Goal: Task Accomplishment & Management: Contribute content

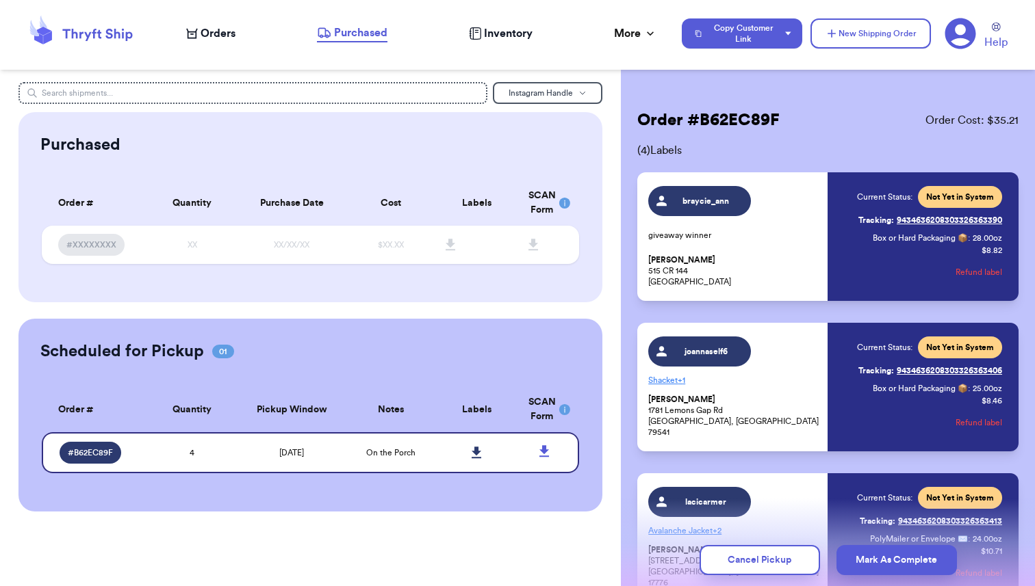
scroll to position [255, 0]
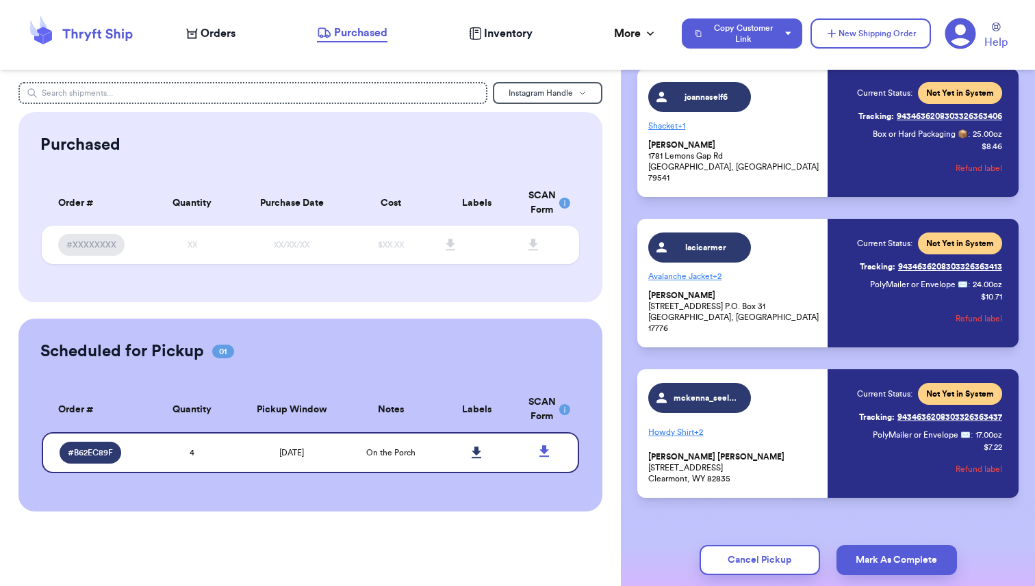
click at [500, 44] on nav "Orders Purchased Inventory More Stats Completed Orders Payments Payouts Copy Cu…" at bounding box center [603, 33] width 862 height 45
click at [503, 29] on span "Inventory" at bounding box center [508, 33] width 49 height 16
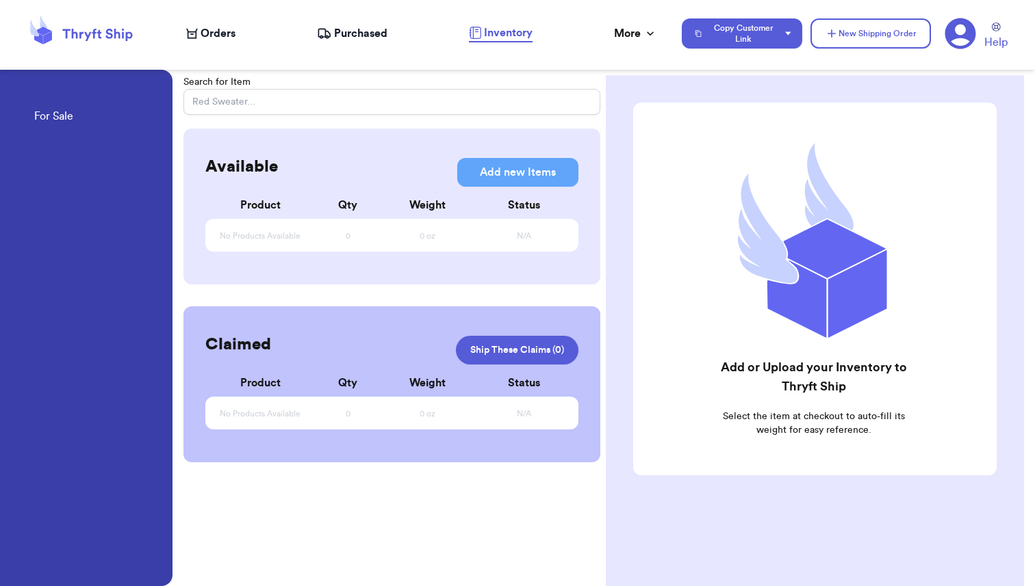
click at [506, 36] on span "Inventory" at bounding box center [508, 33] width 49 height 16
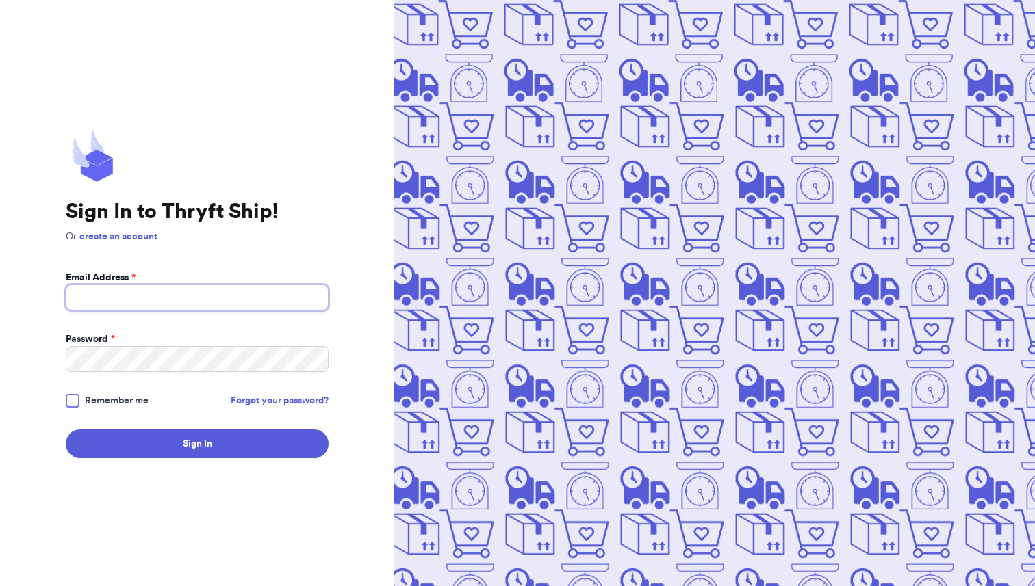
click at [161, 300] on input "Email Address *" at bounding box center [197, 298] width 263 height 26
type input "[EMAIL_ADDRESS][DOMAIN_NAME]"
click at [129, 403] on span "Remember me" at bounding box center [117, 401] width 64 height 14
click at [0, 0] on input "Remember me" at bounding box center [0, 0] width 0 height 0
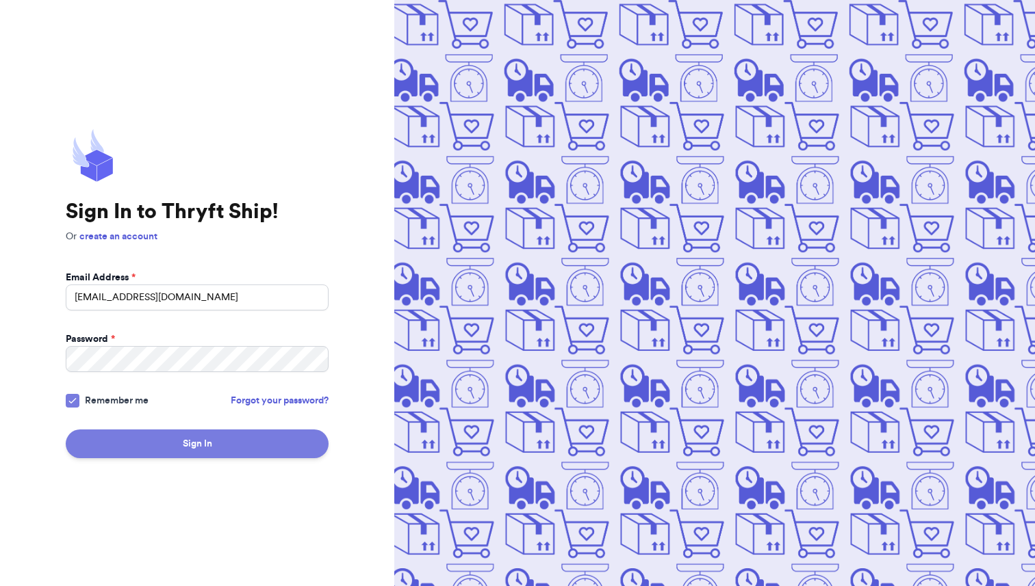
click at [181, 439] on button "Sign In" at bounding box center [197, 444] width 263 height 29
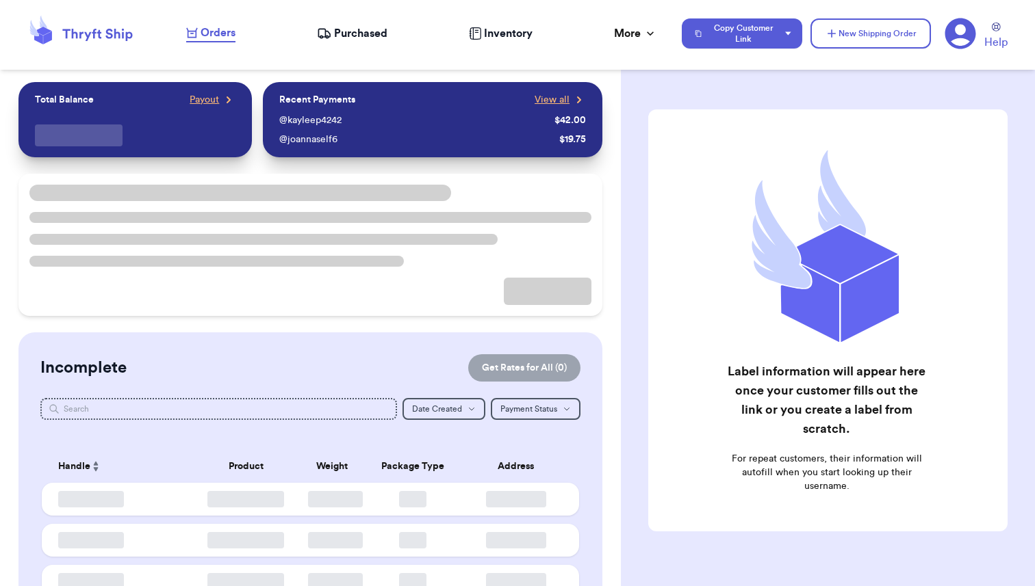
checkbox input "true"
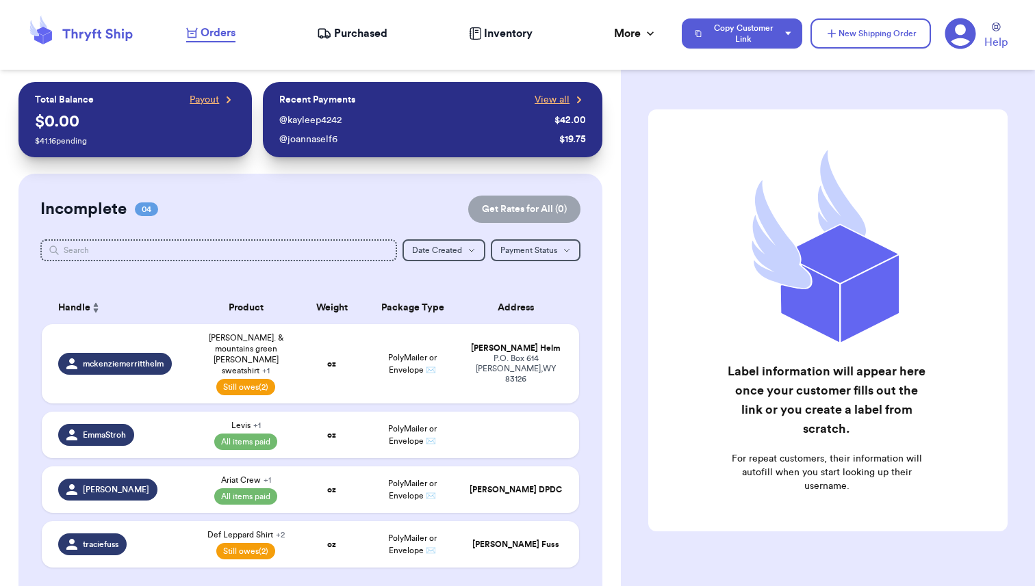
click at [504, 32] on span "Inventory" at bounding box center [508, 33] width 49 height 16
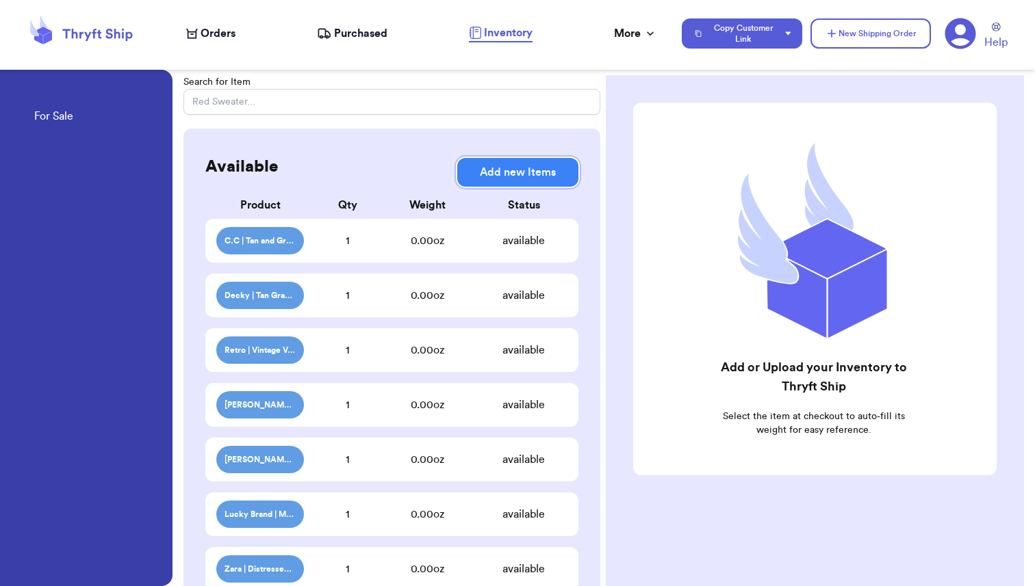
click at [508, 177] on button "Add new Items" at bounding box center [517, 172] width 121 height 29
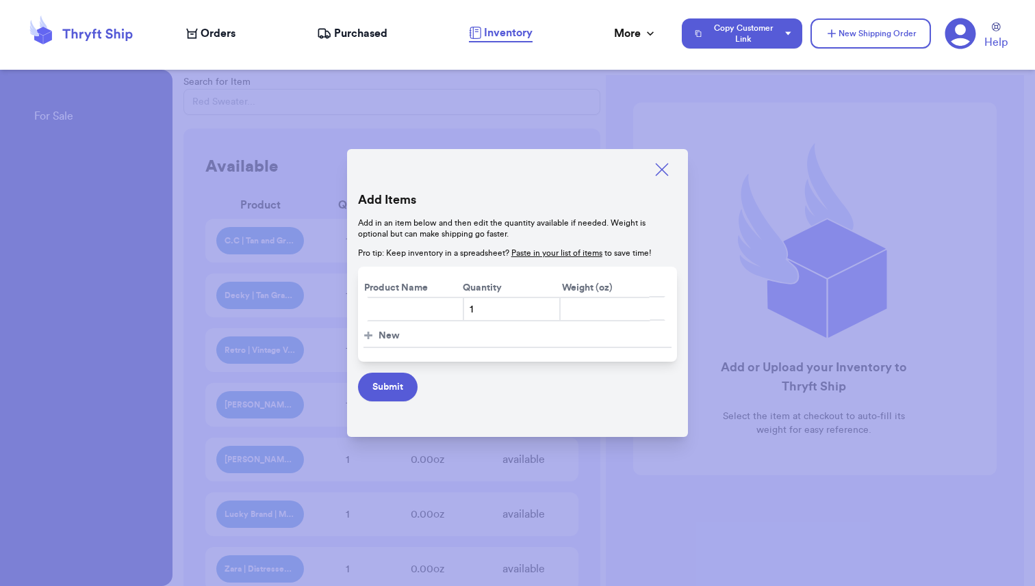
click at [389, 309] on input "text" at bounding box center [416, 309] width 98 height 25
type input "Heriloom Collectibles | Green Pattern Sweater Zip up | $4"
click at [389, 385] on button "Submit" at bounding box center [388, 387] width 60 height 29
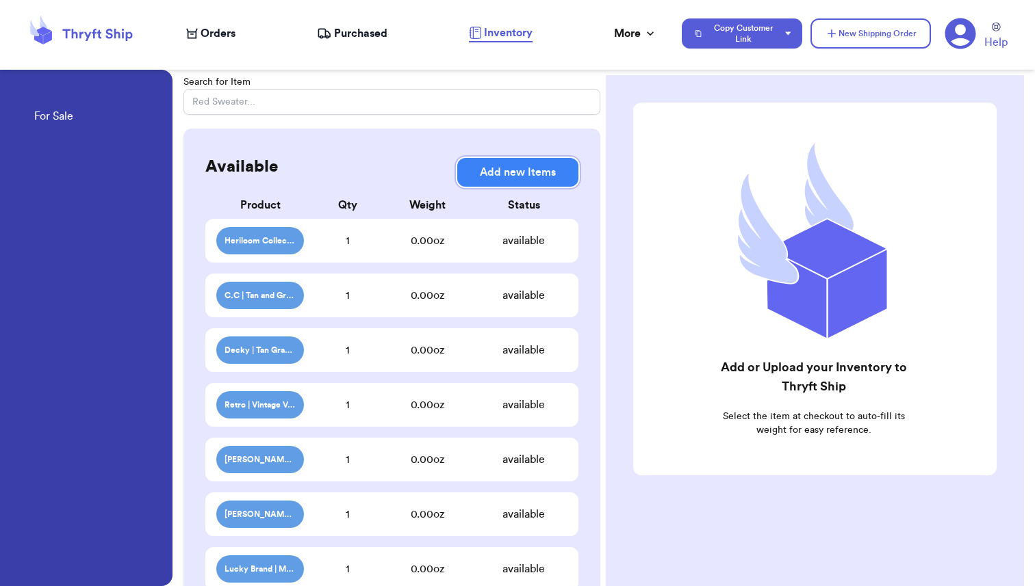
click at [512, 166] on button "Add new Items" at bounding box center [517, 172] width 121 height 29
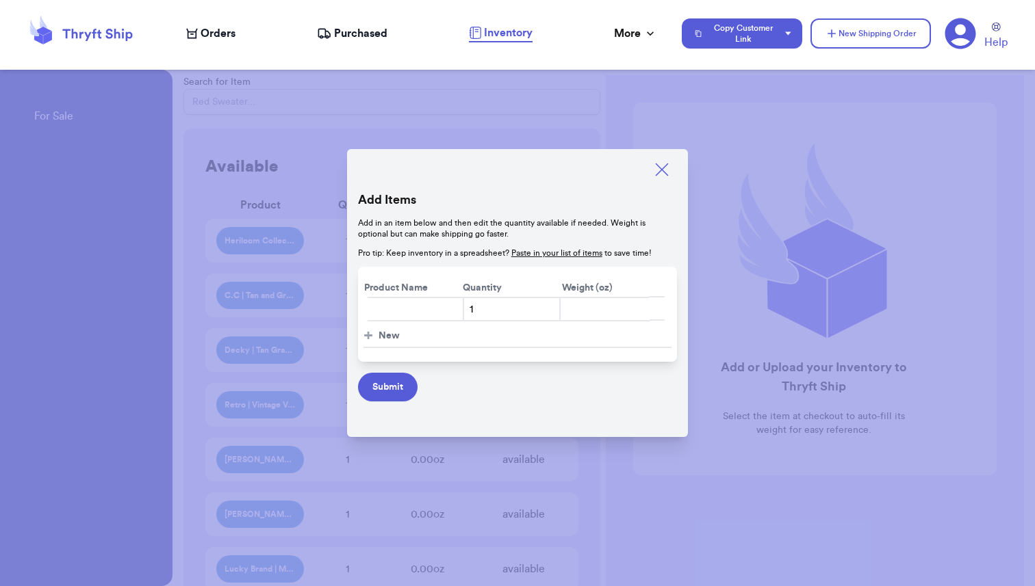
click at [392, 307] on input "text" at bounding box center [416, 309] width 98 height 25
type input "[PERSON_NAME] Club | Blue Short Sleeve Button up | $4"
click at [385, 391] on button "Submit" at bounding box center [388, 387] width 60 height 29
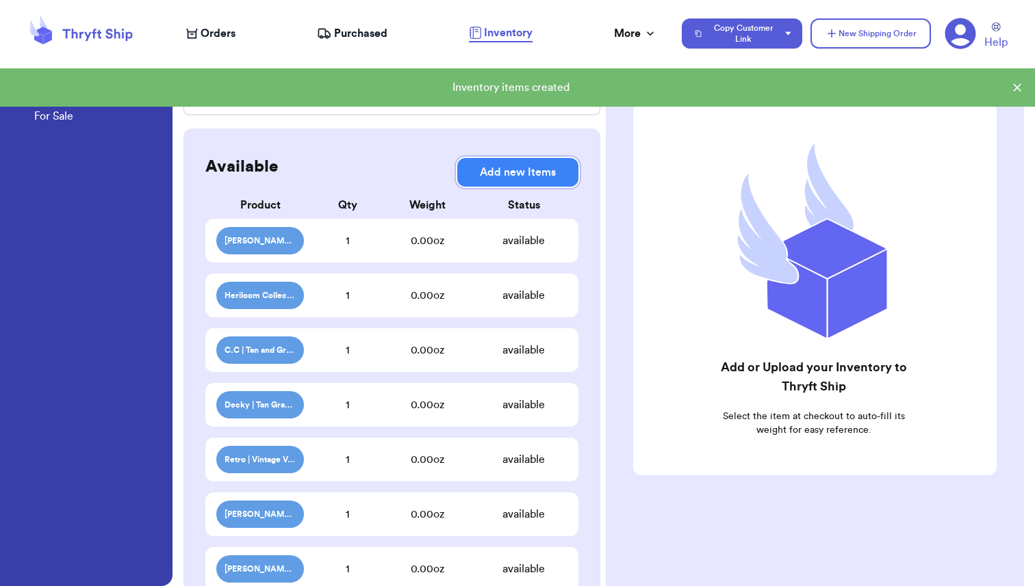
click at [505, 177] on button "Add new Items" at bounding box center [517, 172] width 121 height 29
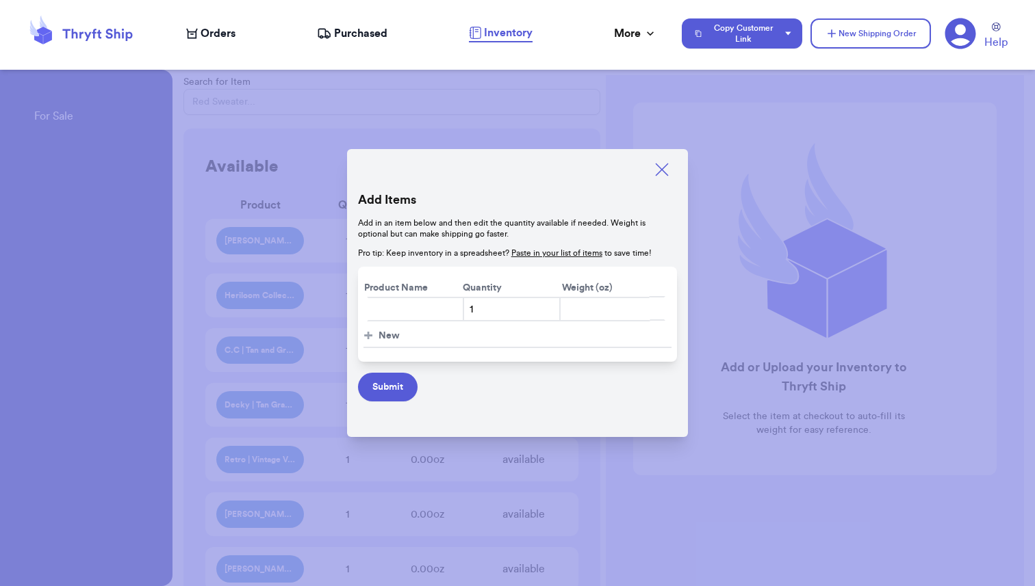
click at [383, 310] on input "text" at bounding box center [416, 309] width 98 height 25
type input "Rockies | Orange Plaid Pearl Snap | $4"
click at [389, 394] on button "Submit" at bounding box center [388, 387] width 60 height 29
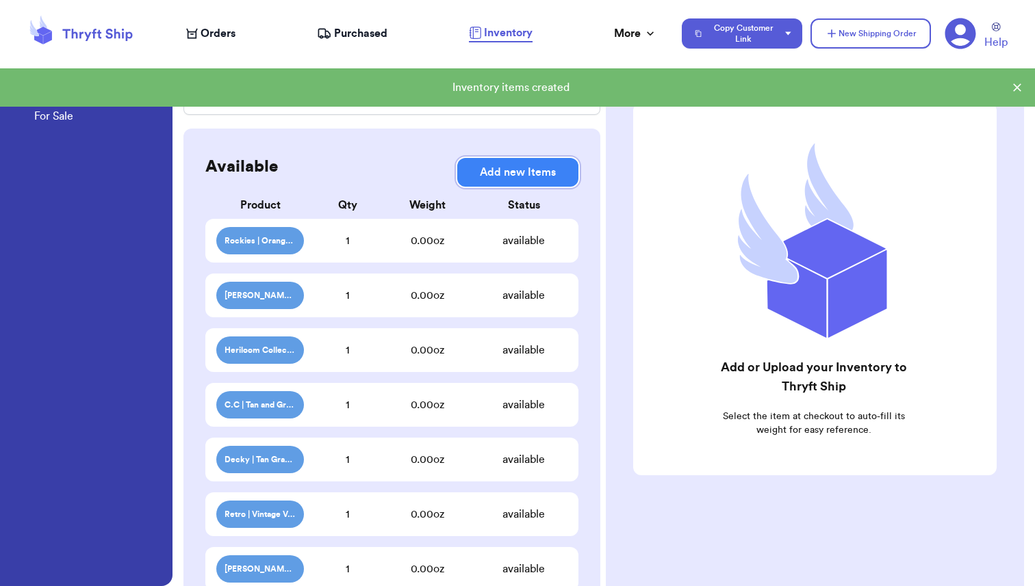
click at [504, 181] on button "Add new Items" at bounding box center [517, 172] width 121 height 29
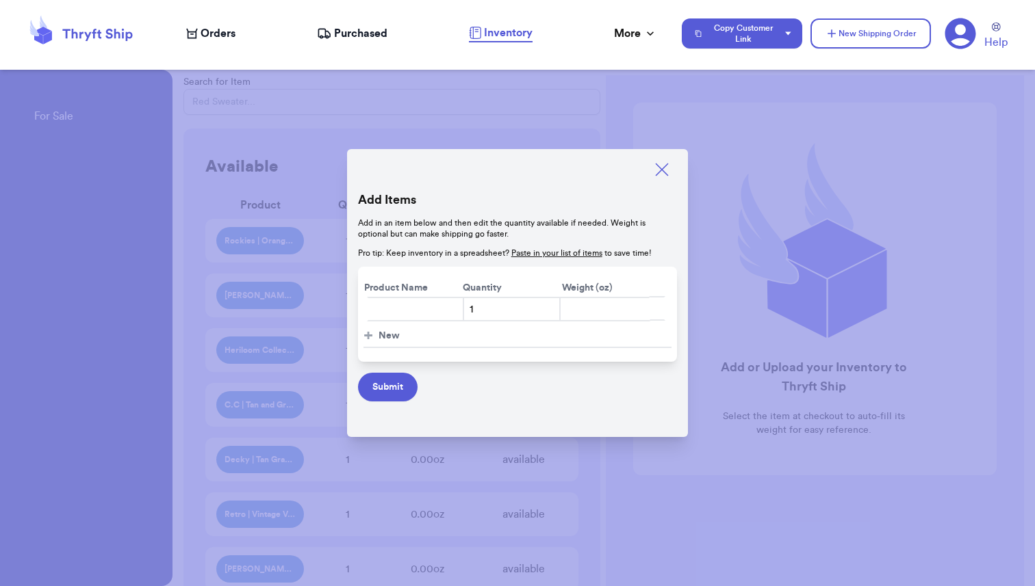
click at [398, 309] on input "text" at bounding box center [416, 309] width 98 height 25
type input "Alter'd State | 90s Country Graphic Tee | $4"
click at [389, 389] on button "Submit" at bounding box center [388, 387] width 60 height 29
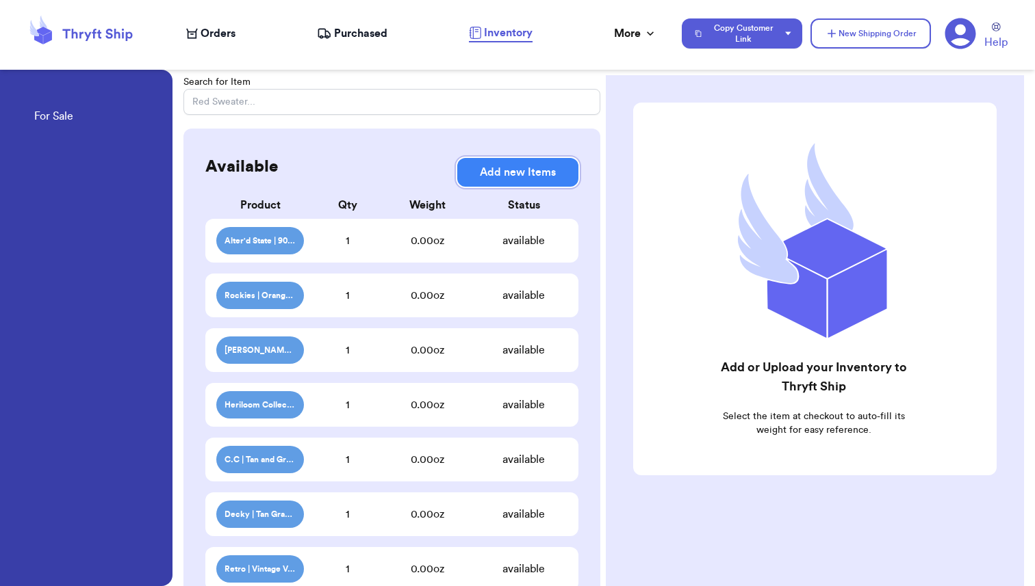
click at [501, 175] on button "Add new Items" at bounding box center [517, 172] width 121 height 29
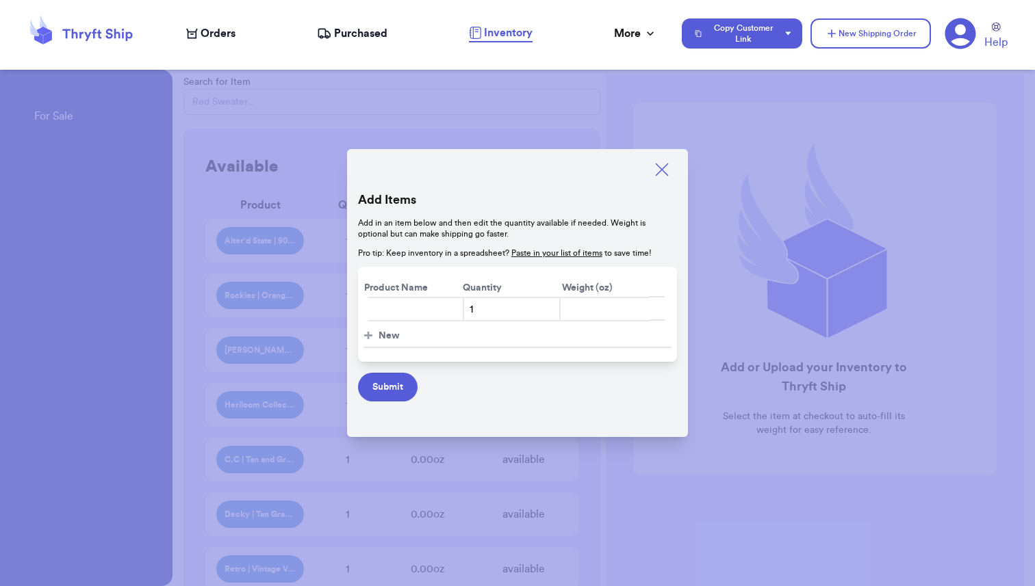
click at [384, 313] on input "text" at bounding box center [416, 309] width 98 height 25
type input "Duluth Trading Co | Blue Flannel | $5"
click at [385, 388] on button "Submit" at bounding box center [388, 387] width 60 height 29
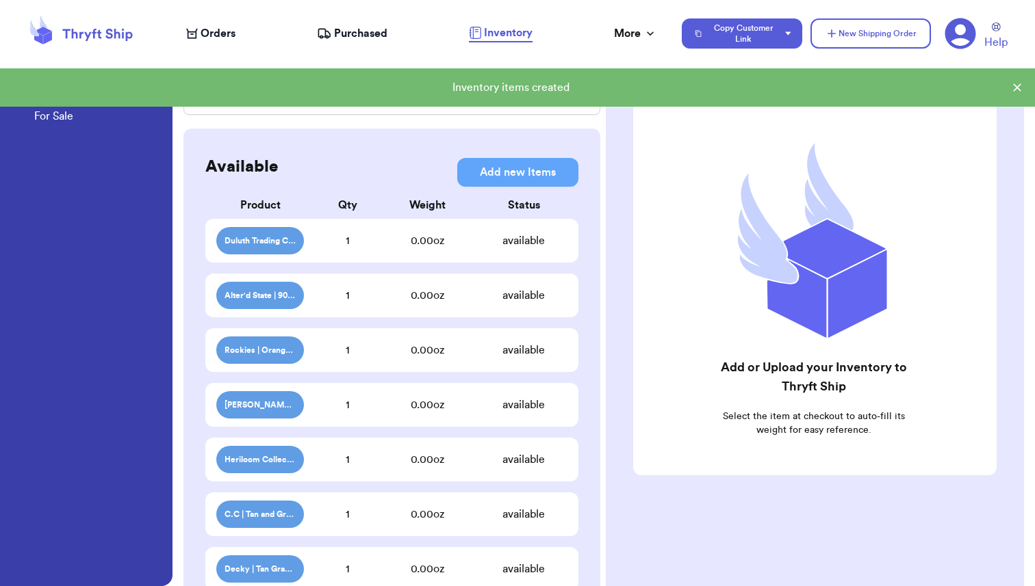
click at [217, 39] on span "Orders" at bounding box center [218, 33] width 35 height 16
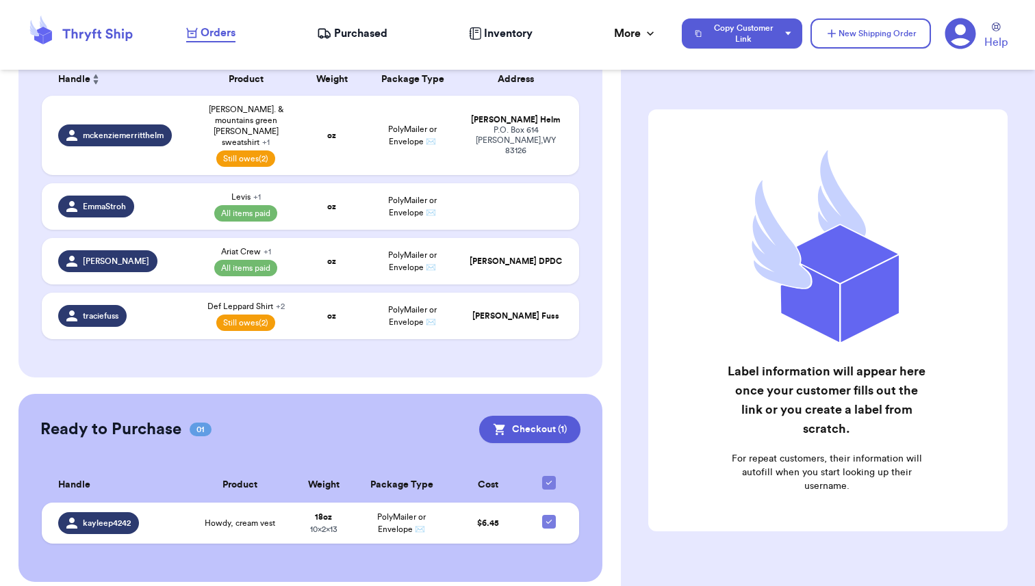
scroll to position [217, 0]
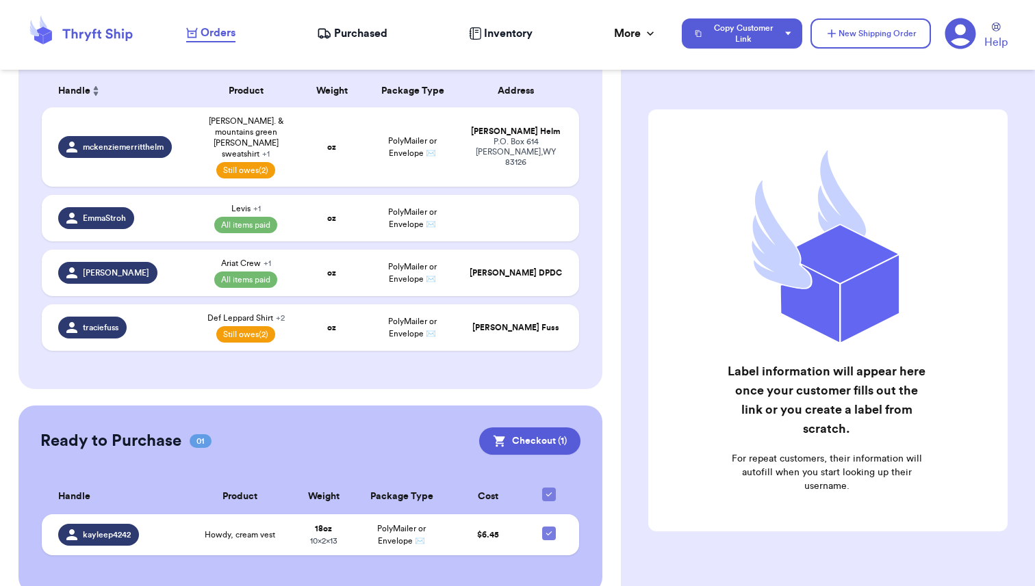
click at [346, 34] on span "Purchased" at bounding box center [360, 33] width 53 height 16
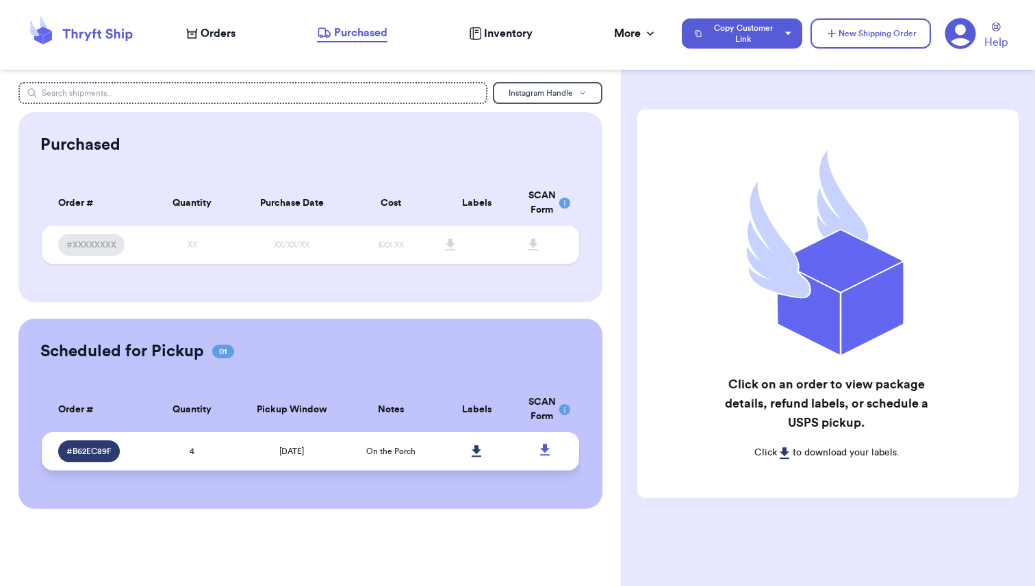
click at [212, 454] on td "4" at bounding box center [192, 451] width 86 height 38
